Goal: Task Accomplishment & Management: Use online tool/utility

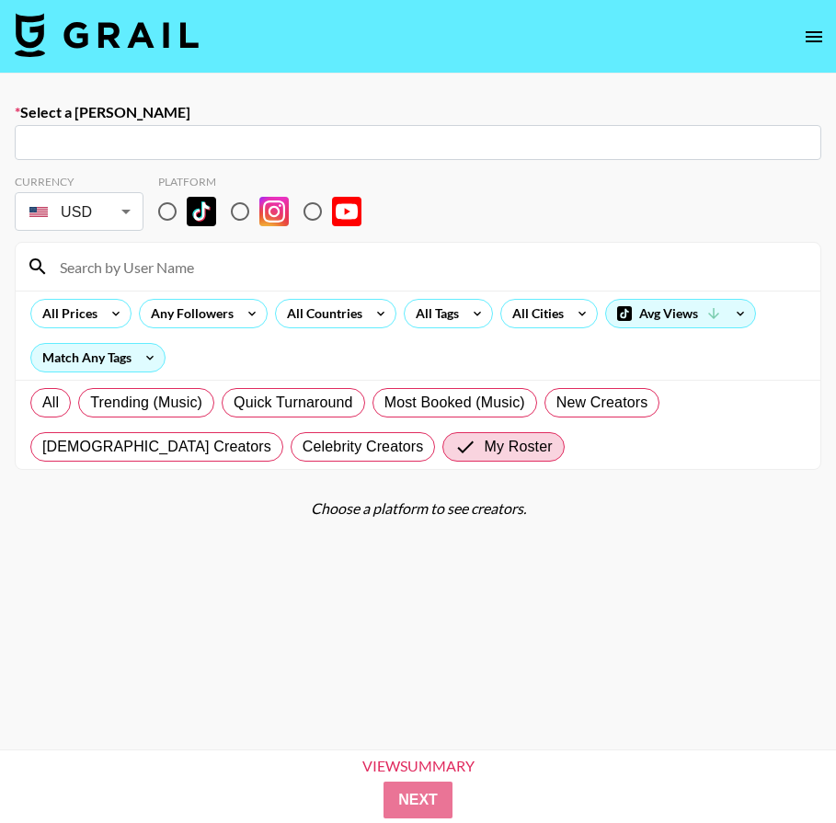
click at [133, 40] on img at bounding box center [107, 35] width 184 height 44
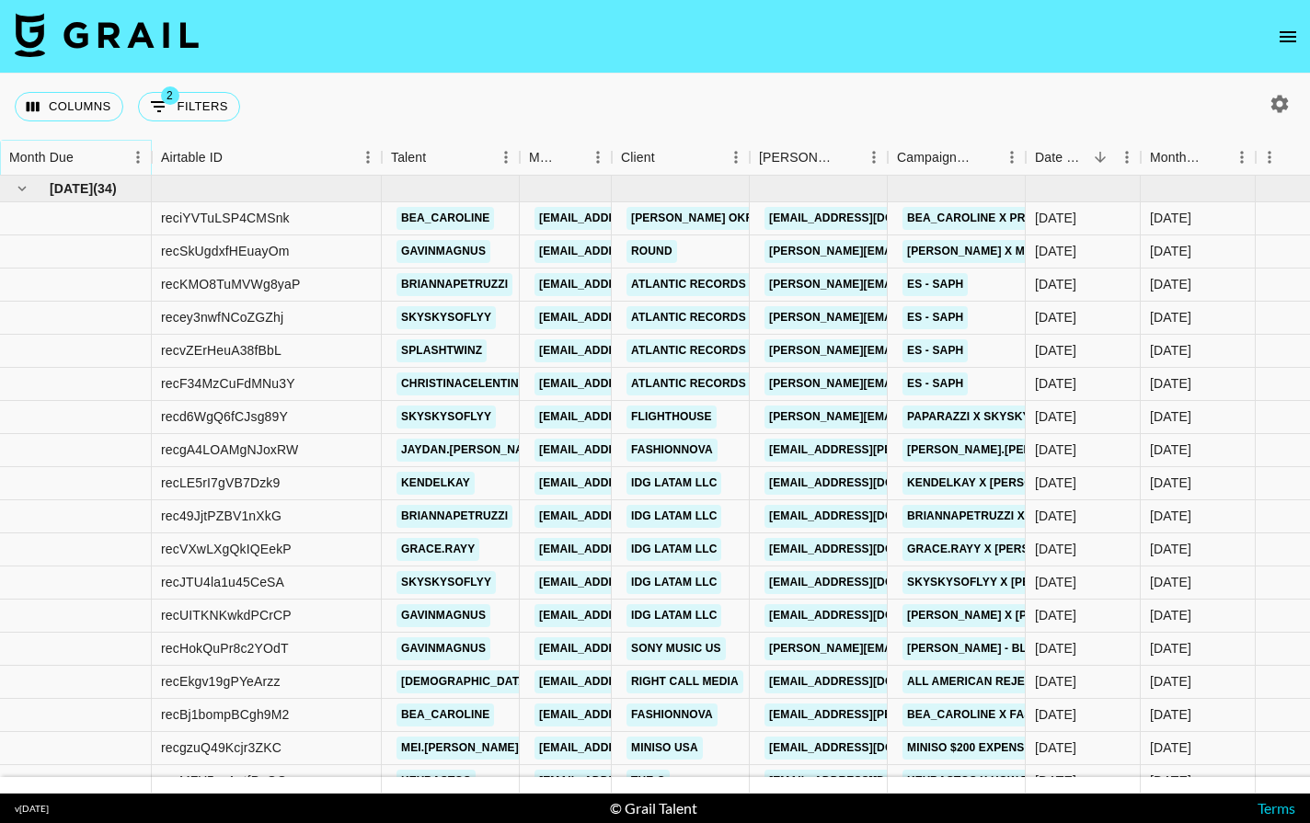
click at [87, 155] on icon "Sort" at bounding box center [86, 157] width 17 height 17
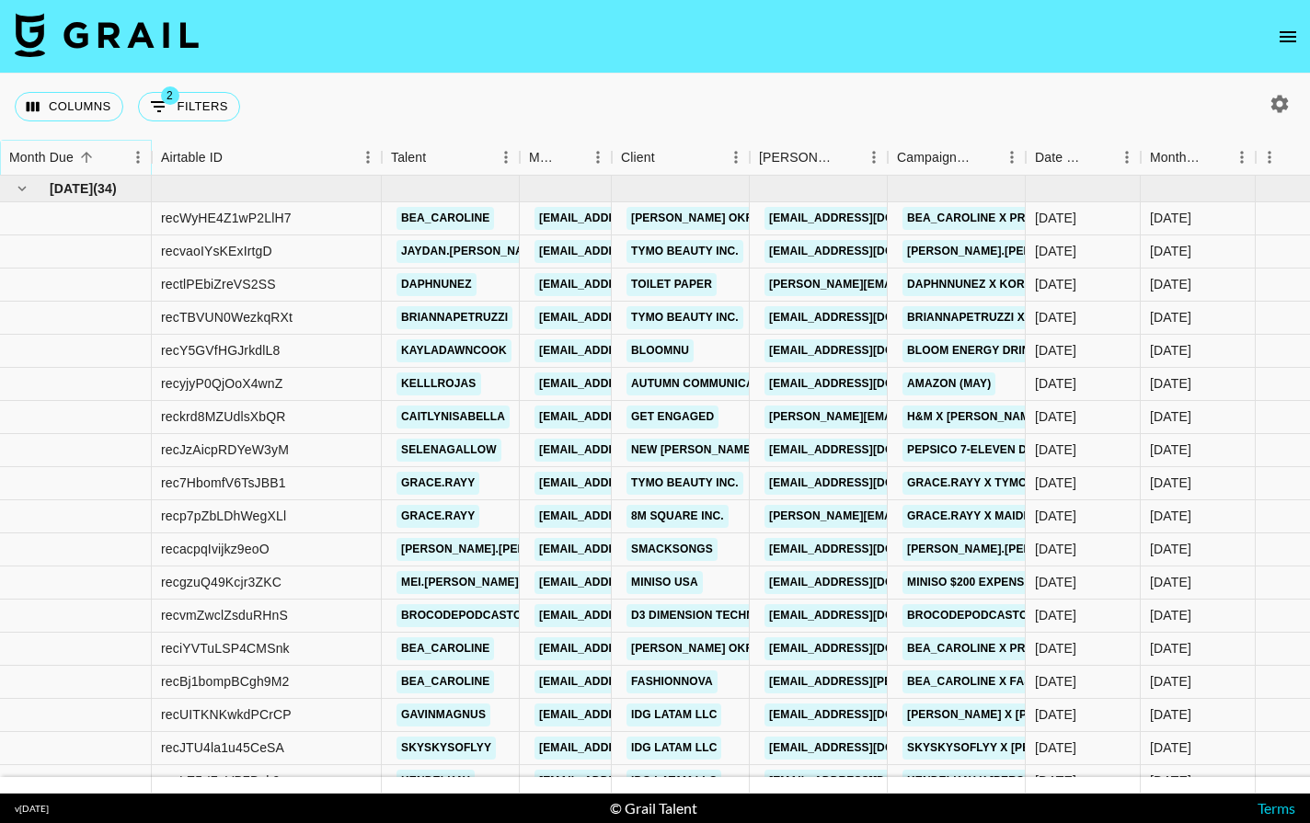
click at [87, 155] on icon "Sort" at bounding box center [86, 157] width 17 height 17
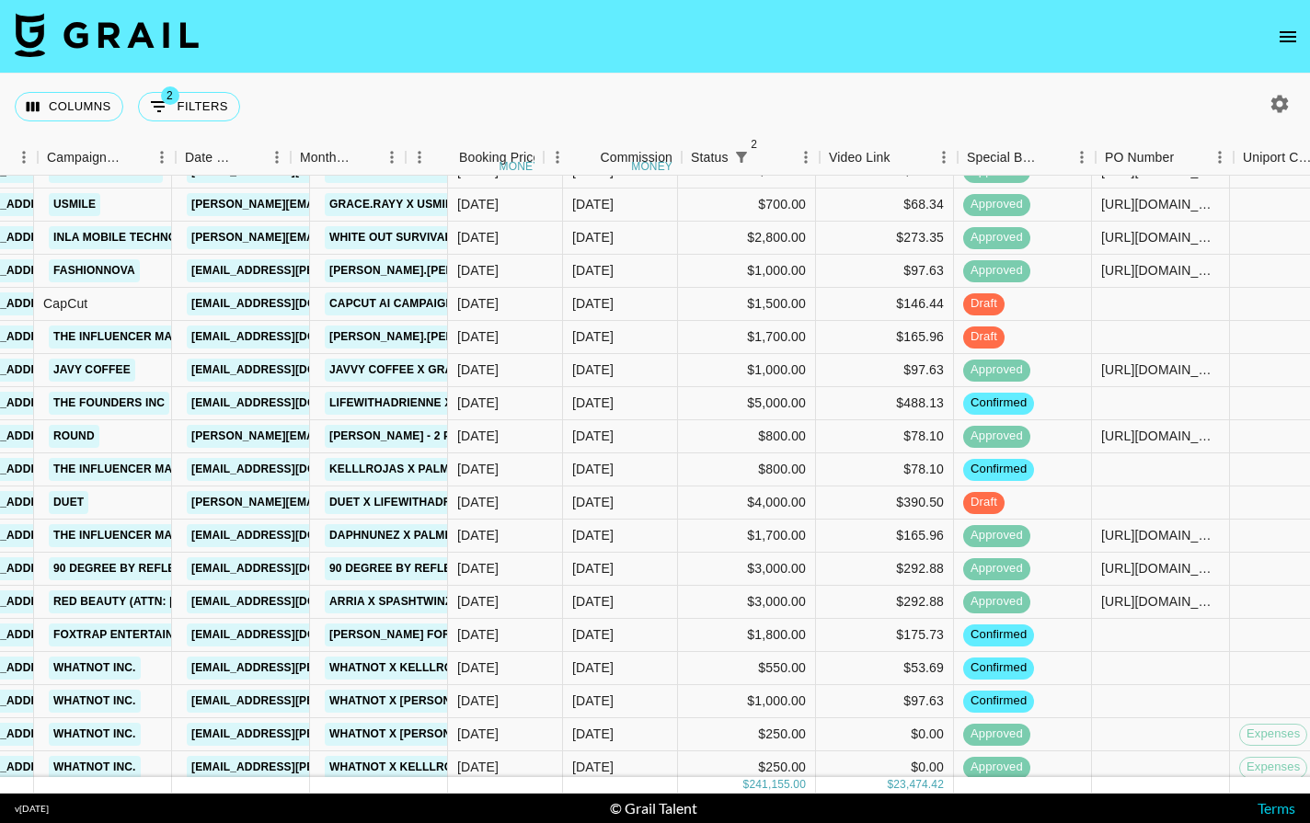
scroll to position [339, 1537]
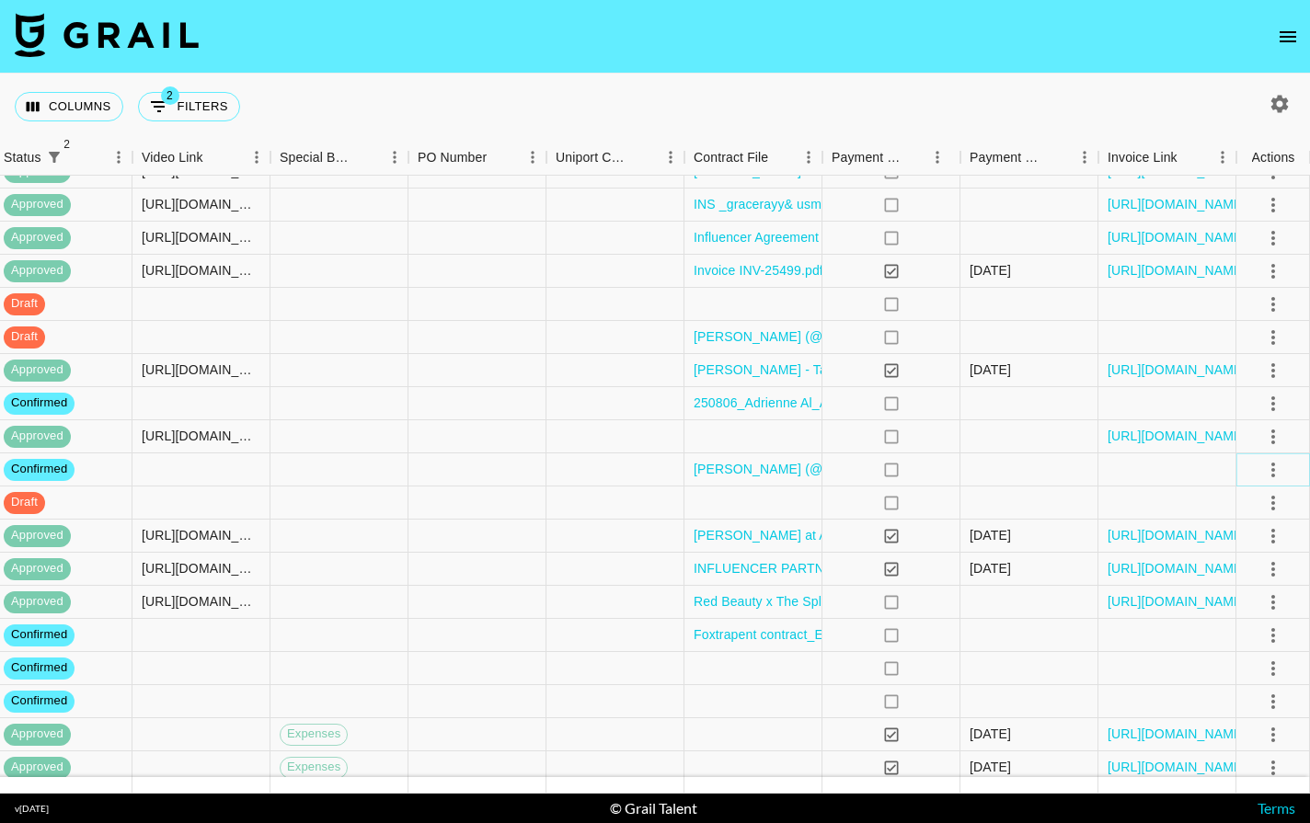
click at [835, 471] on icon "select merge strategy" at bounding box center [1273, 470] width 22 height 22
click at [835, 572] on li "Draft Created" at bounding box center [1250, 575] width 120 height 33
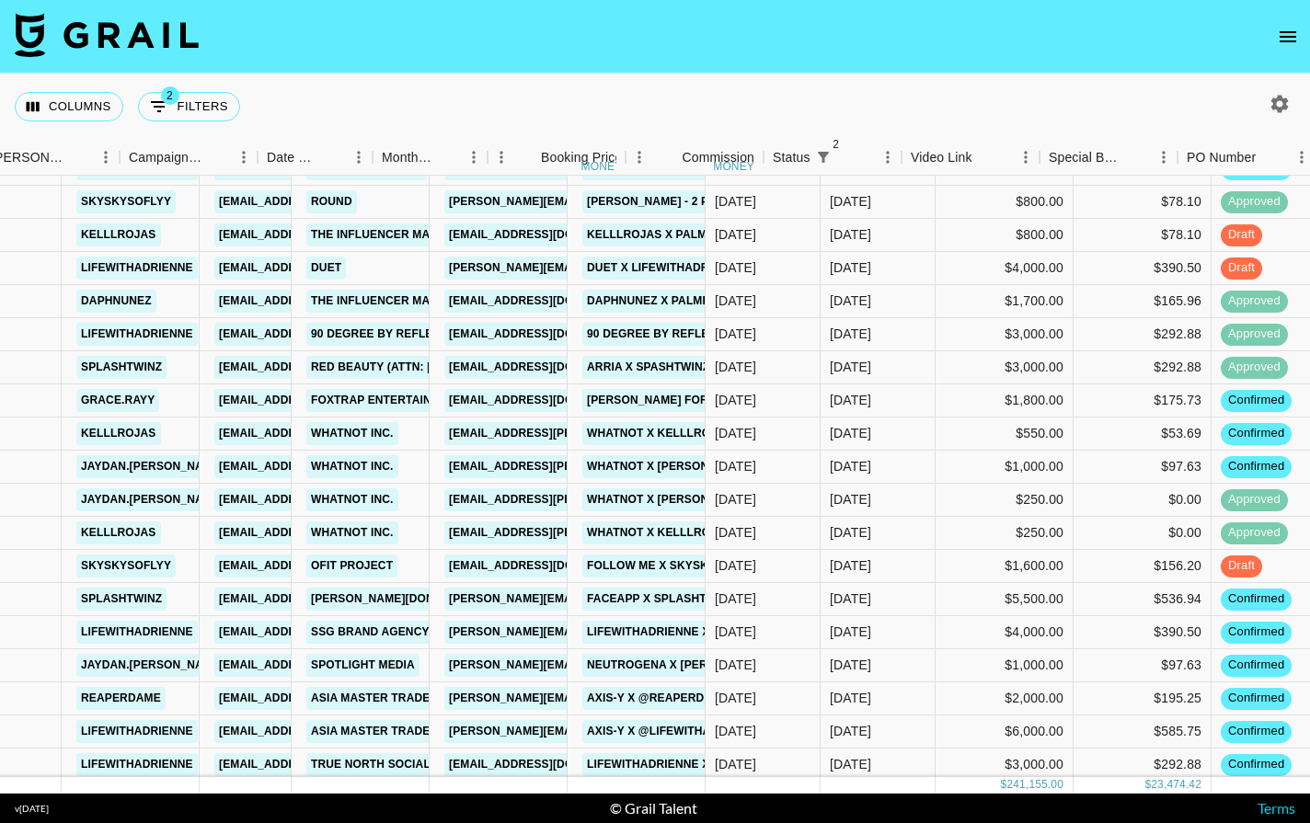
scroll to position [573, 768]
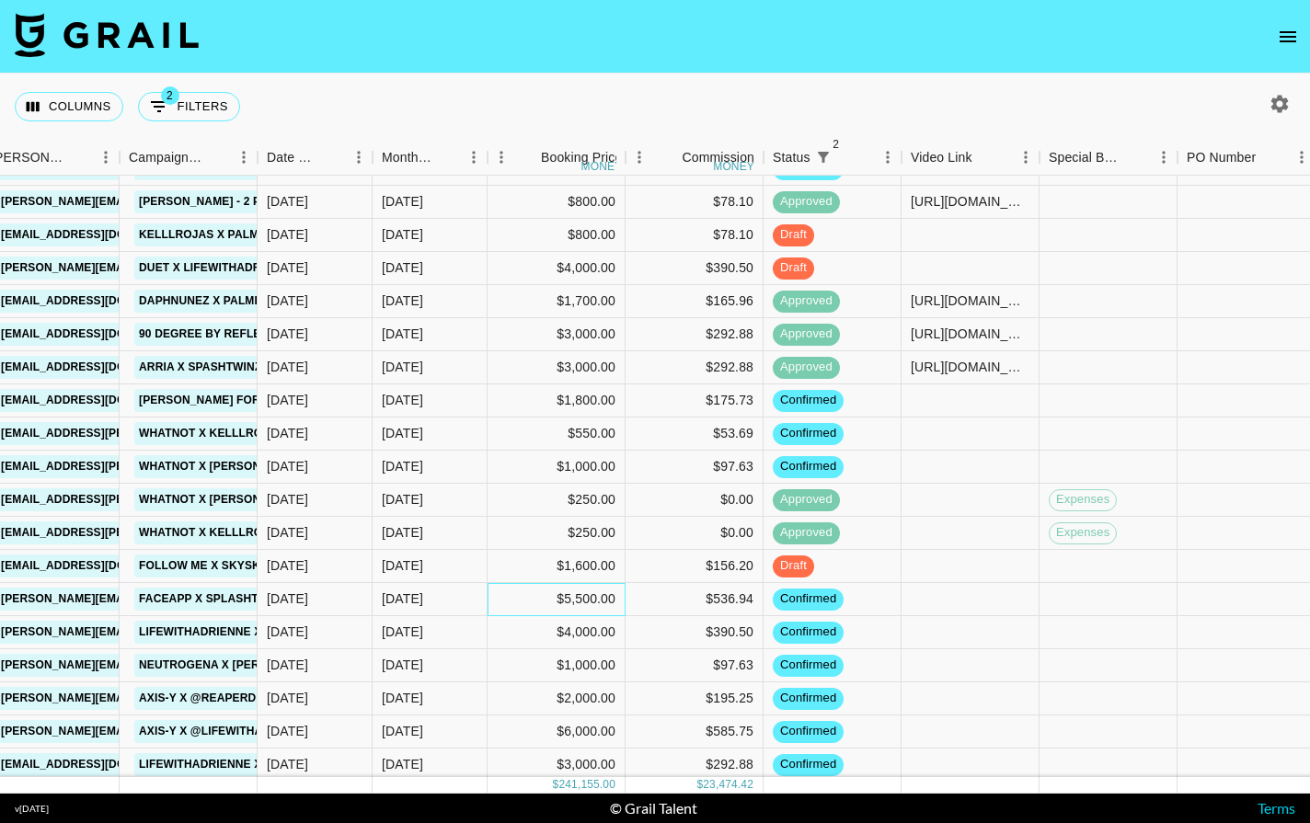
click at [590, 601] on div "$5,500.00" at bounding box center [557, 599] width 138 height 33
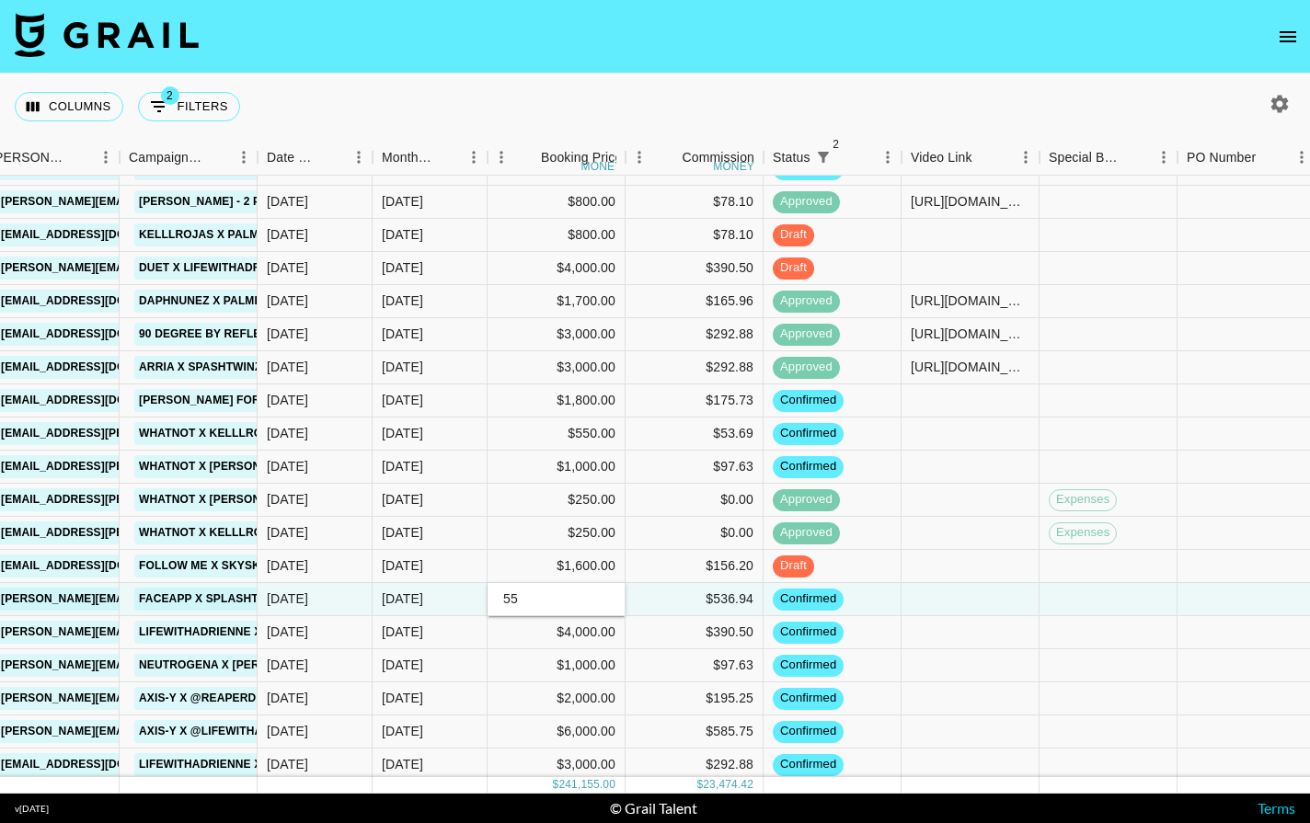
type input "5"
type input "4800"
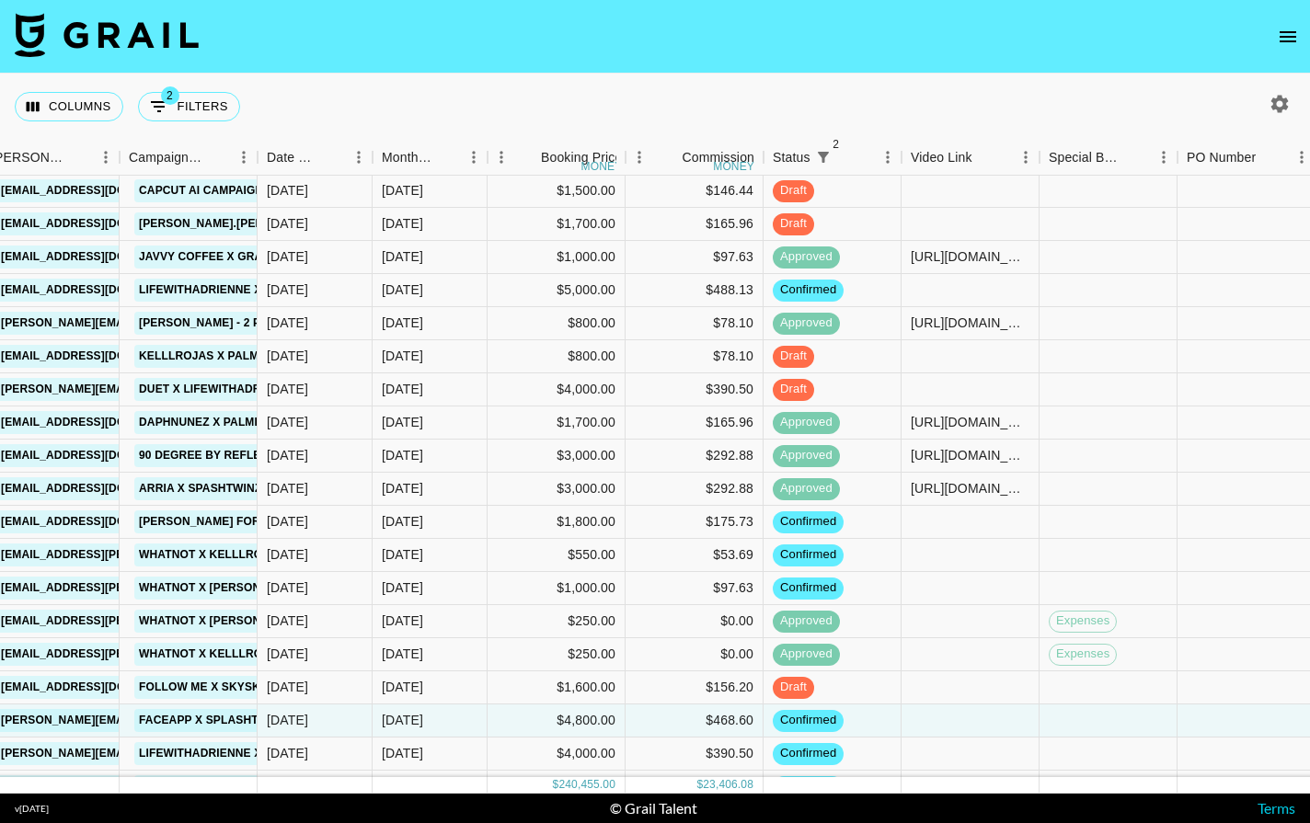
scroll to position [522, 768]
